Goal: Find specific page/section: Find specific page/section

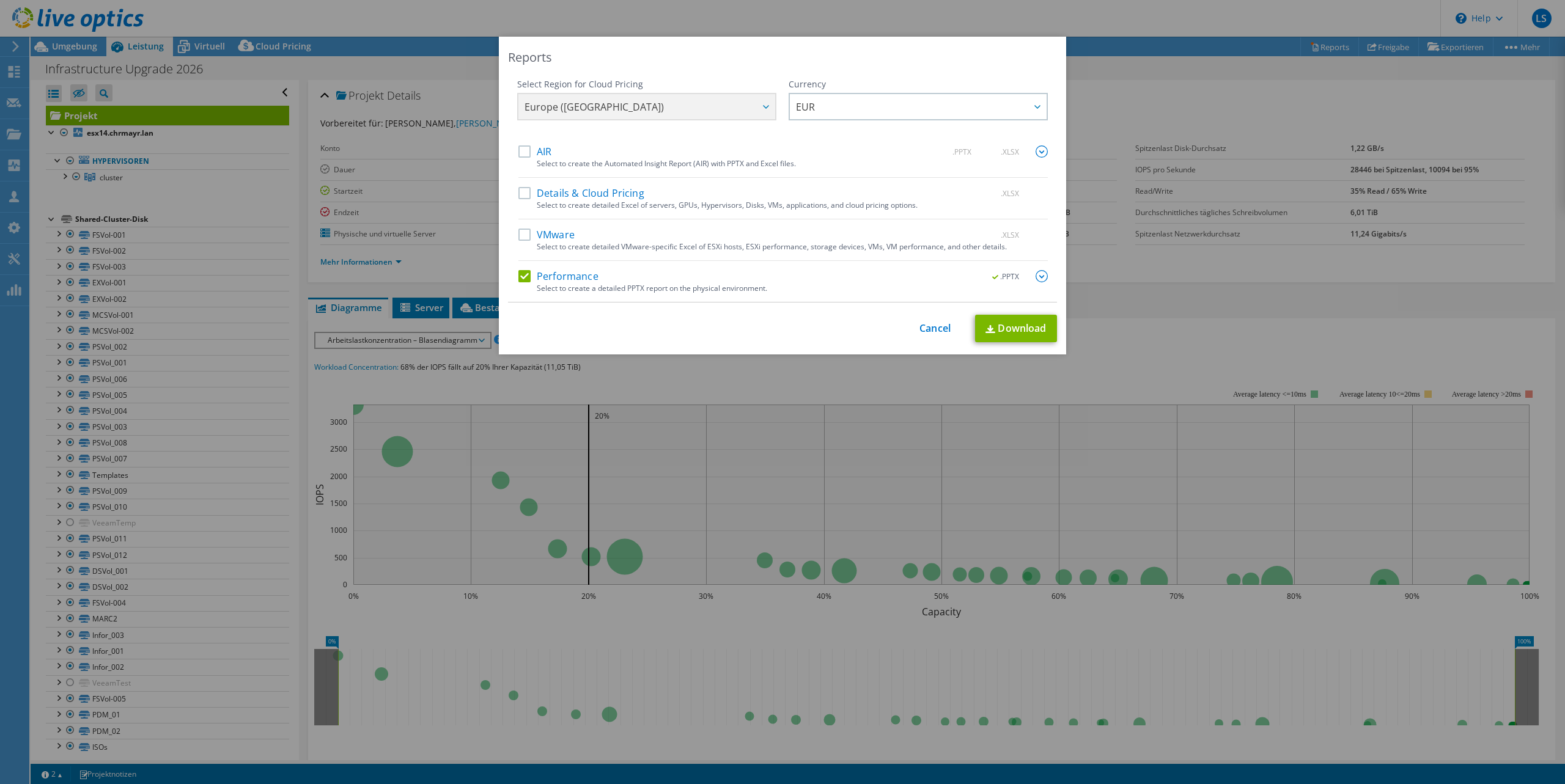
select select "USD"
click at [945, 320] on div "This process may take a while, please wait... Cancel Download" at bounding box center [782, 329] width 549 height 28
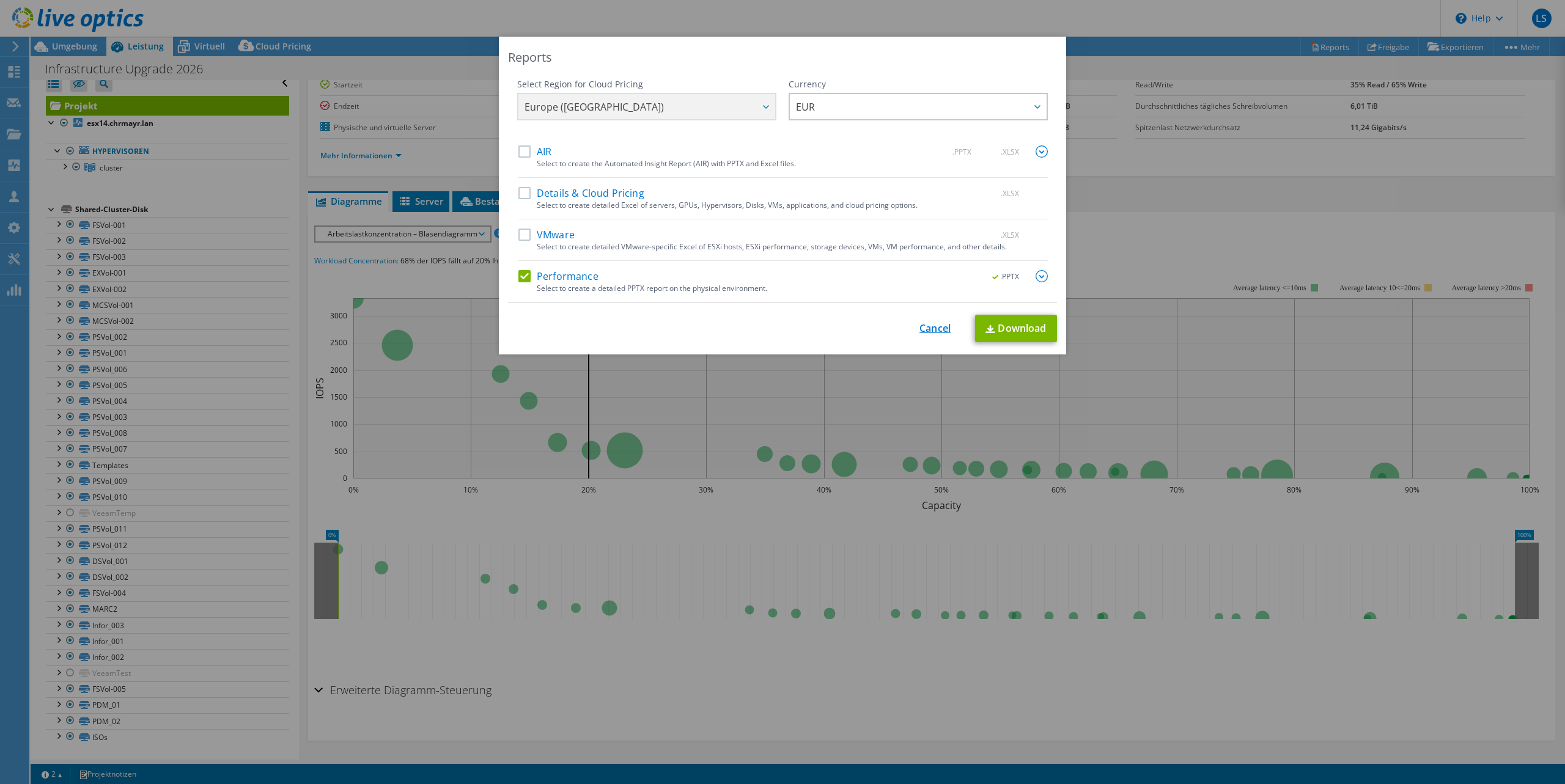
click at [943, 324] on link "Cancel" at bounding box center [935, 329] width 31 height 12
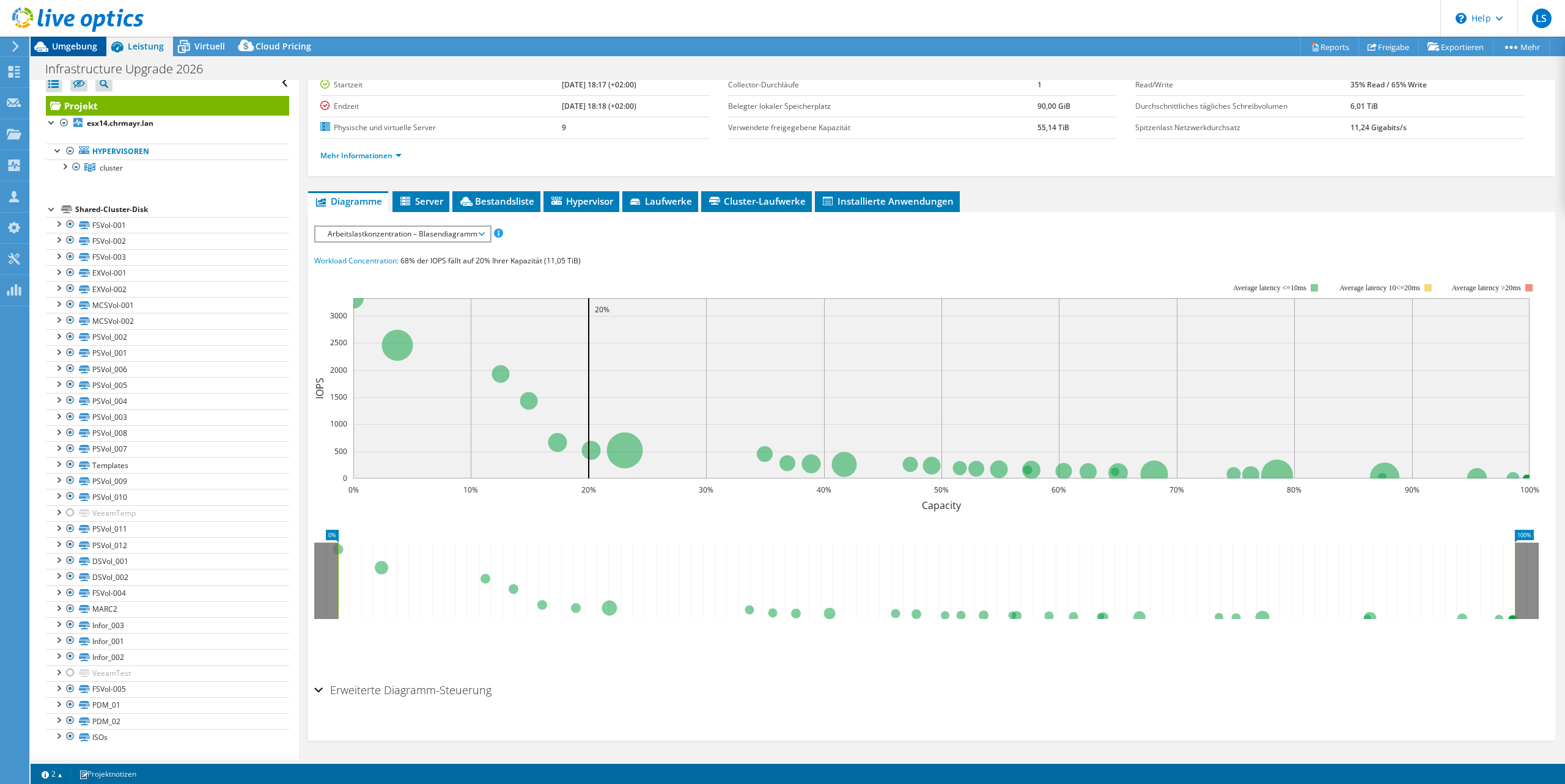
click at [64, 49] on span "Umgebung" at bounding box center [74, 46] width 45 height 12
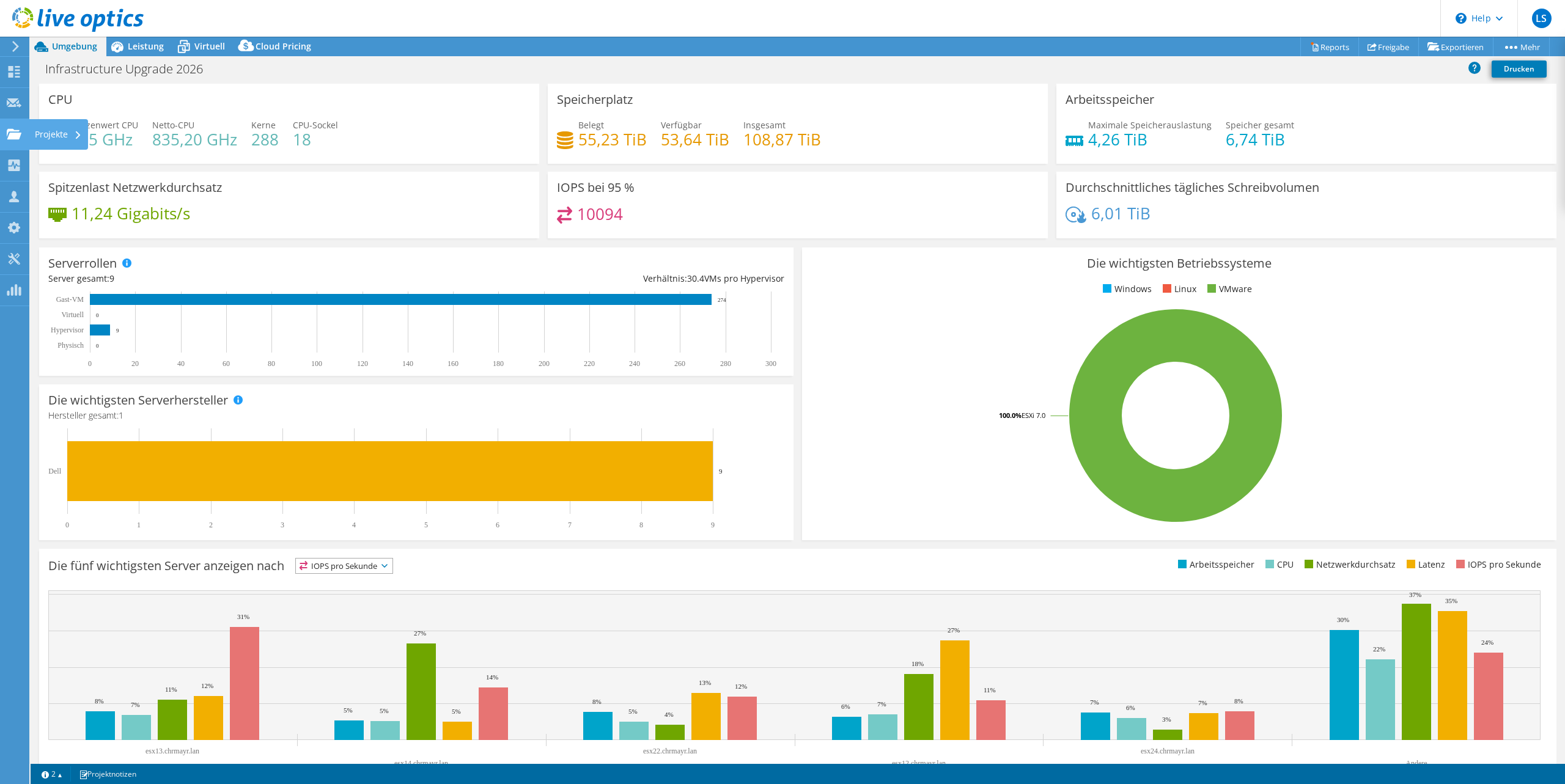
click at [19, 135] on use at bounding box center [14, 133] width 15 height 10
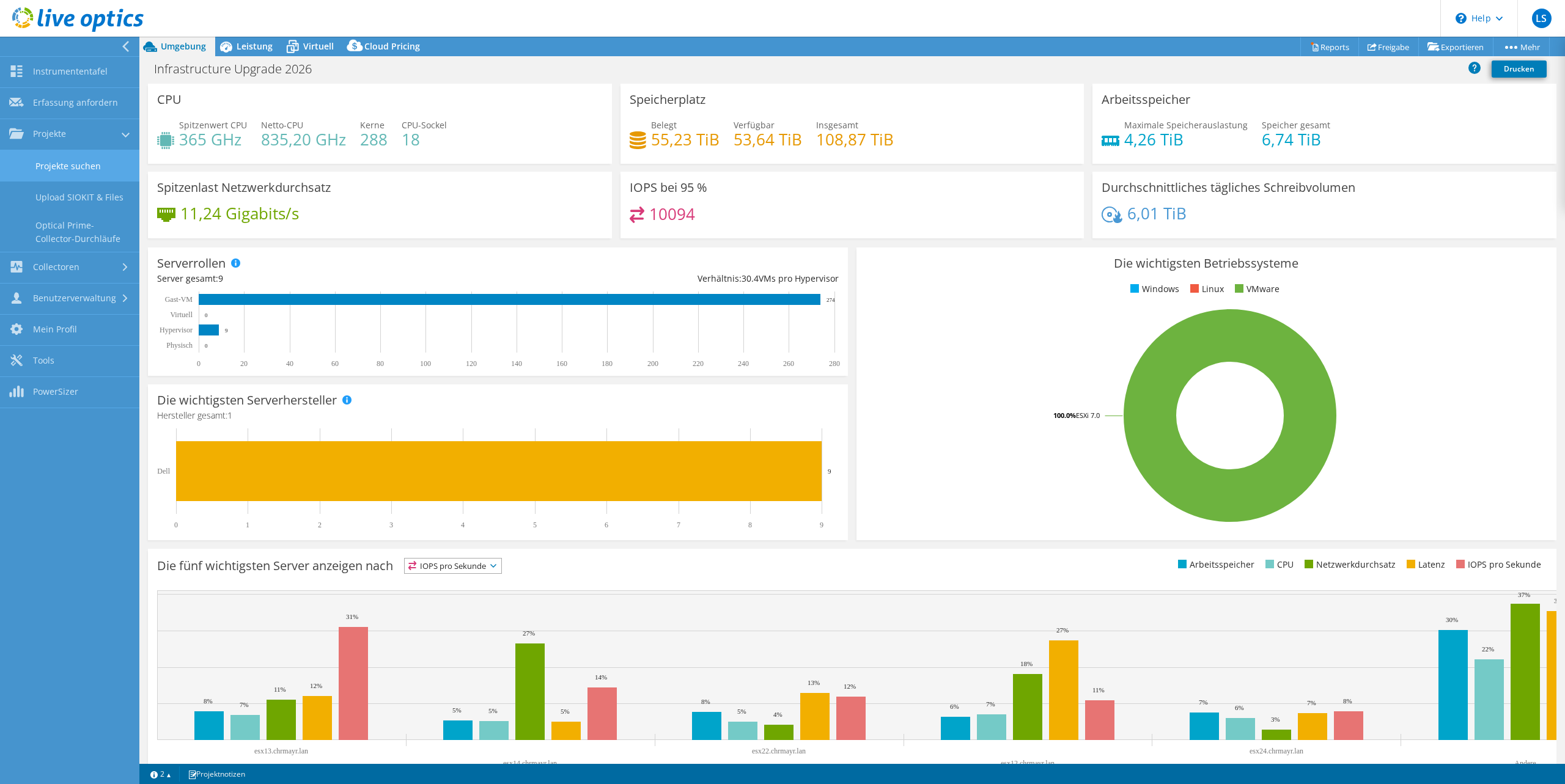
click at [37, 163] on link "Projekte suchen" at bounding box center [69, 166] width 139 height 31
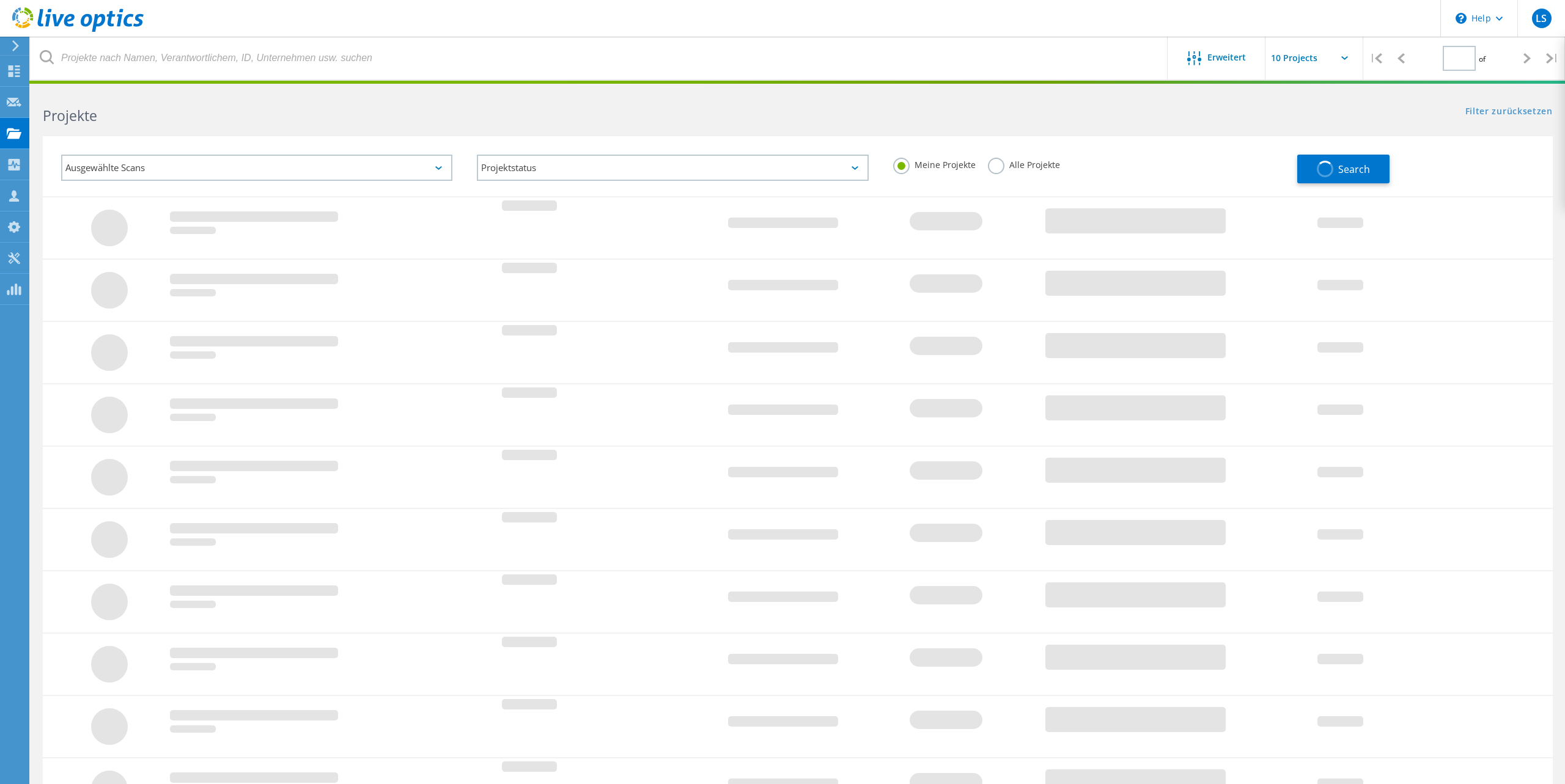
type input "1"
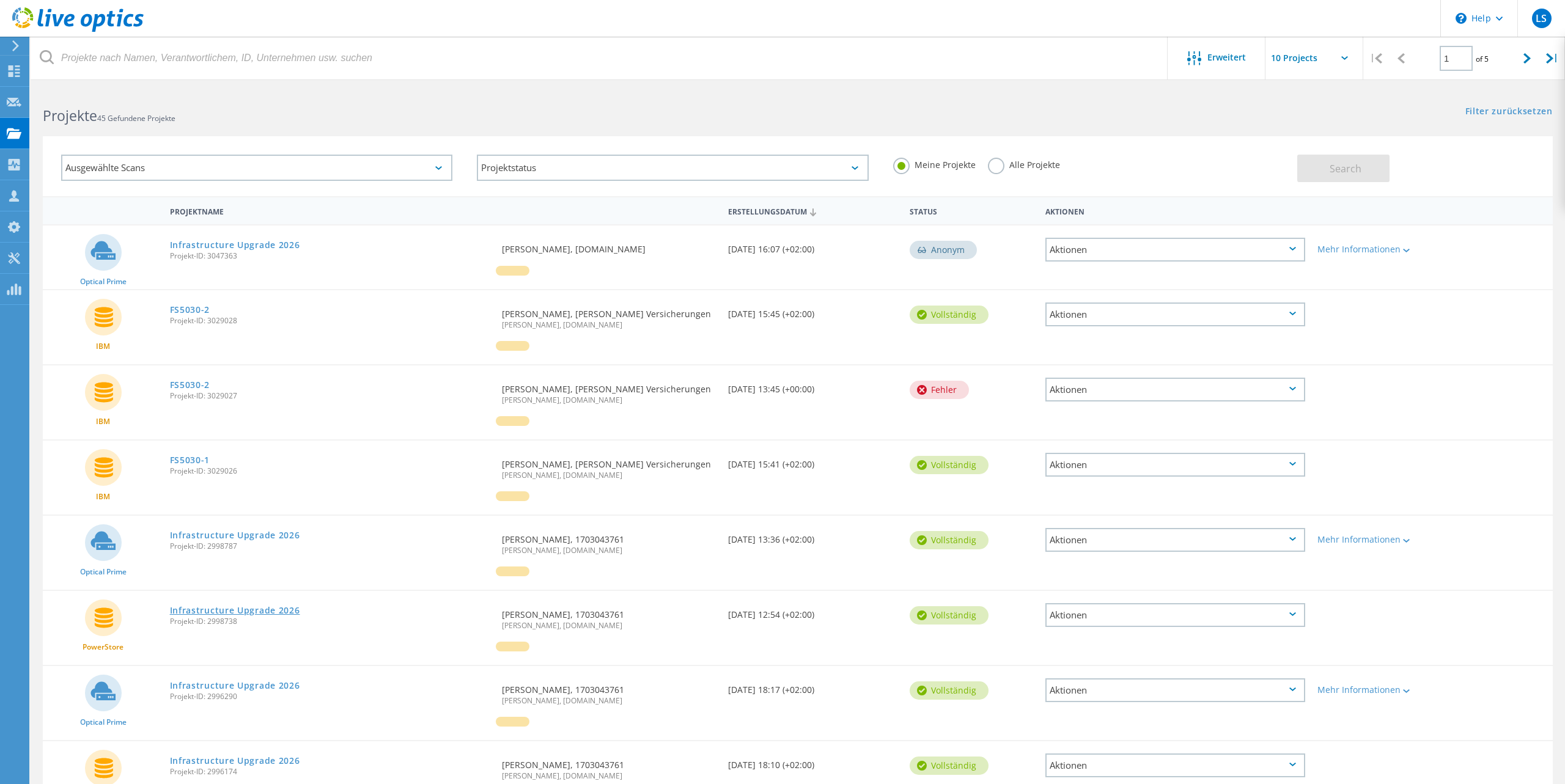
click at [257, 607] on link "Infrastructure Upgrade 2026" at bounding box center [234, 610] width 131 height 8
